Goal: Use online tool/utility: Utilize a website feature to perform a specific function

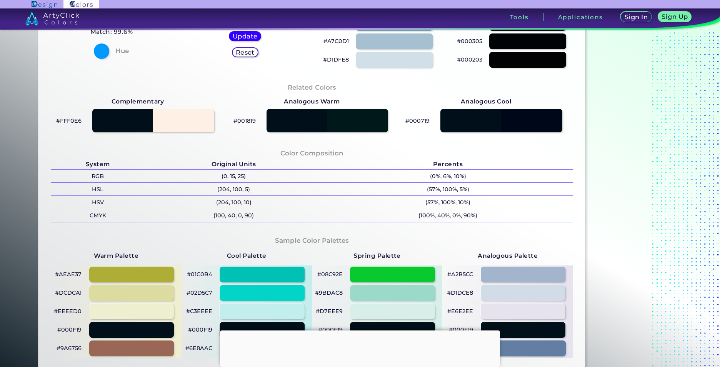
scroll to position [269, 0]
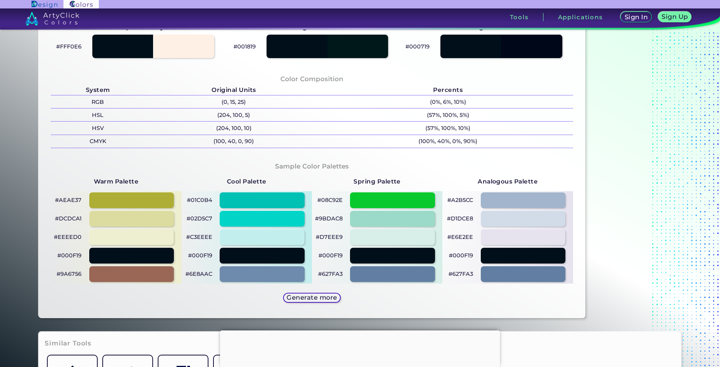
click at [42, 27] on link at bounding box center [143, 18] width 287 height 20
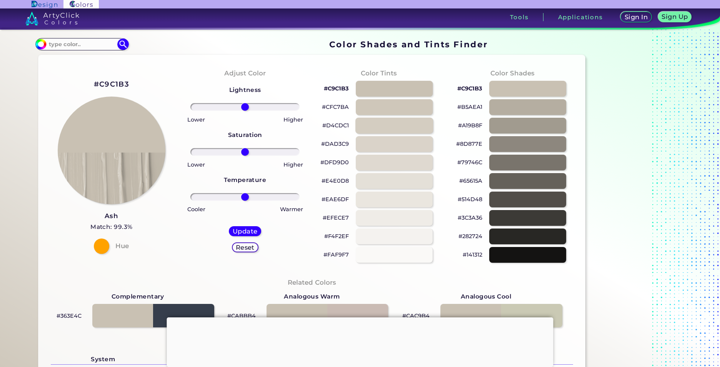
click at [401, 127] on div at bounding box center [394, 126] width 78 height 16
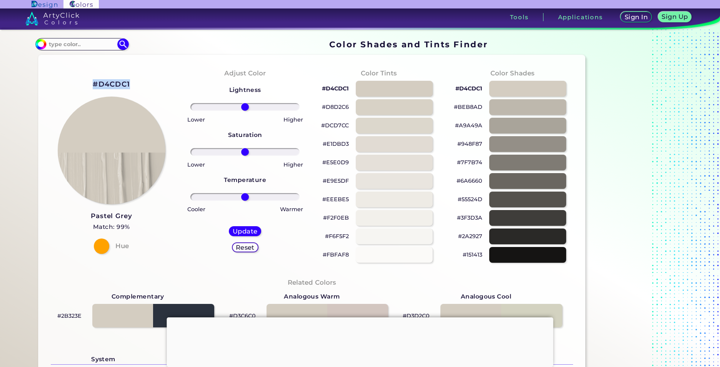
drag, startPoint x: 93, startPoint y: 84, endPoint x: 128, endPoint y: 80, distance: 34.8
click at [128, 80] on h2 "#D4CDC1" at bounding box center [111, 84] width 37 height 10
copy h2 "#D4CDC1"
drag, startPoint x: 111, startPoint y: 82, endPoint x: 130, endPoint y: 84, distance: 19.8
click at [130, 84] on div "#D4CDC1 Pastel Grey Match: 99% Hue" at bounding box center [111, 165] width 133 height 209
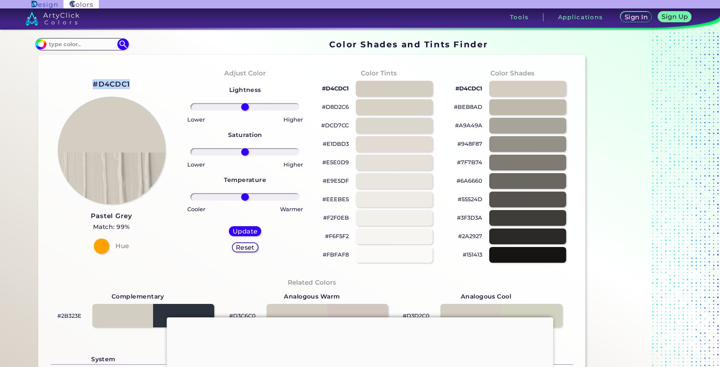
drag, startPoint x: 130, startPoint y: 84, endPoint x: 123, endPoint y: 87, distance: 8.0
copy h2 "#D4CDC1"
click at [42, 46] on input "#d4cdc1" at bounding box center [40, 43] width 10 height 10
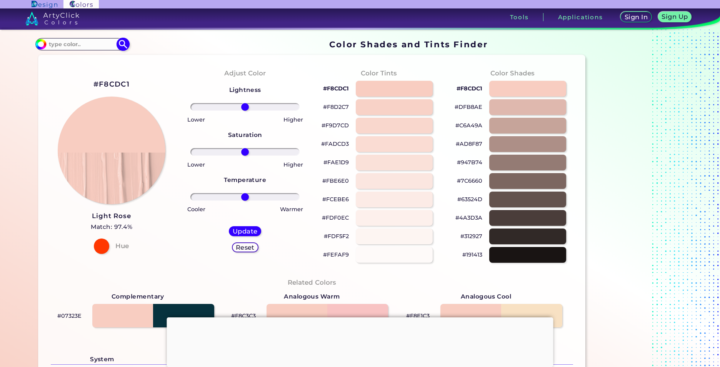
drag, startPoint x: 41, startPoint y: 45, endPoint x: 44, endPoint y: 49, distance: 5.0
click at [41, 45] on input "#f8cdc1" at bounding box center [40, 43] width 10 height 10
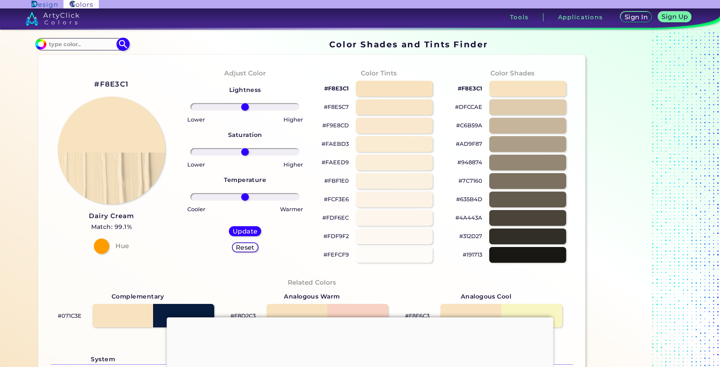
click at [41, 47] on input "#f8e3c1" at bounding box center [40, 43] width 10 height 10
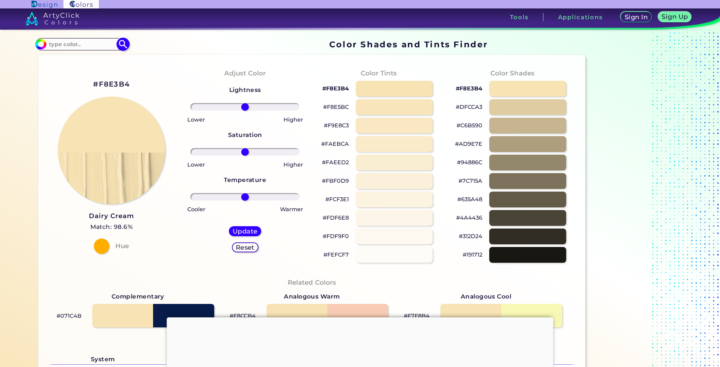
click at [42, 41] on input "#f8e3b4" at bounding box center [40, 43] width 10 height 10
click at [38, 49] on img at bounding box center [41, 44] width 12 height 12
click at [38, 45] on input "#f3e3b4" at bounding box center [40, 43] width 10 height 10
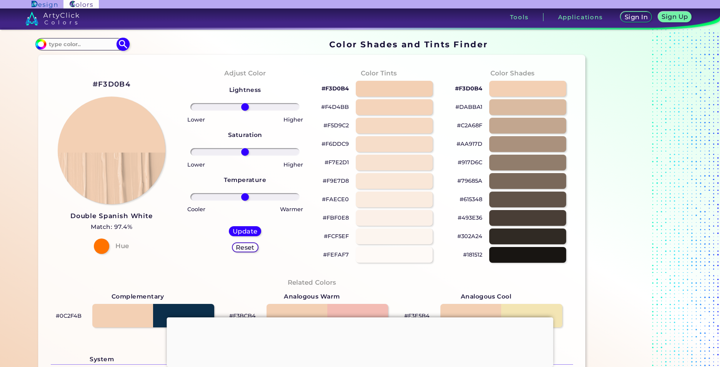
click at [36, 45] on input "#f3d0b4" at bounding box center [40, 43] width 10 height 10
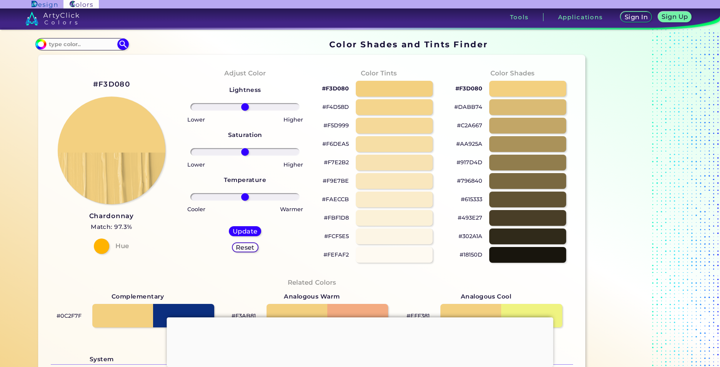
type input "#f3d080"
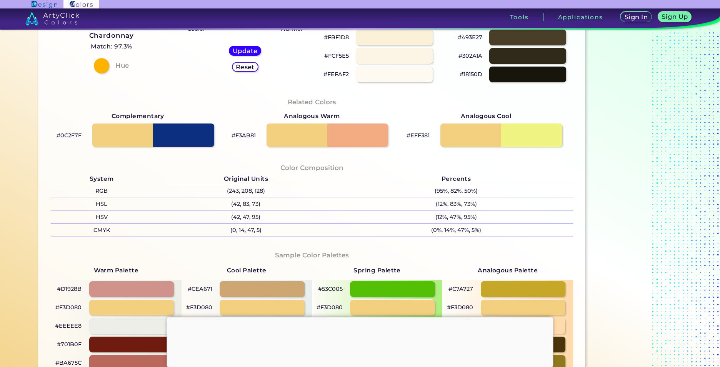
scroll to position [38, 0]
